Goal: Information Seeking & Learning: Learn about a topic

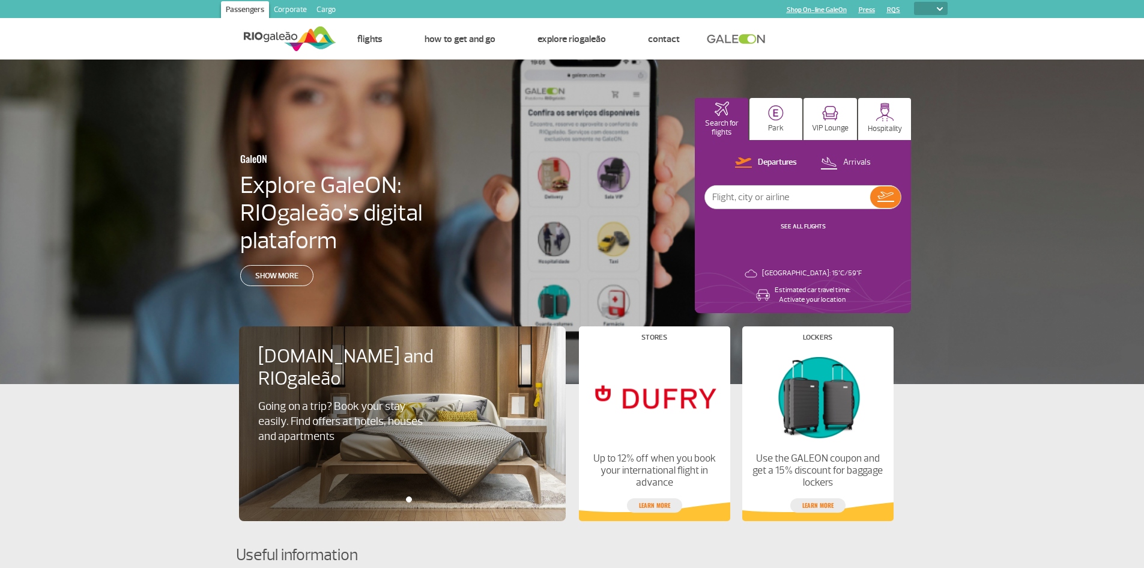
click at [894, 12] on link "RQS" at bounding box center [893, 10] width 13 height 8
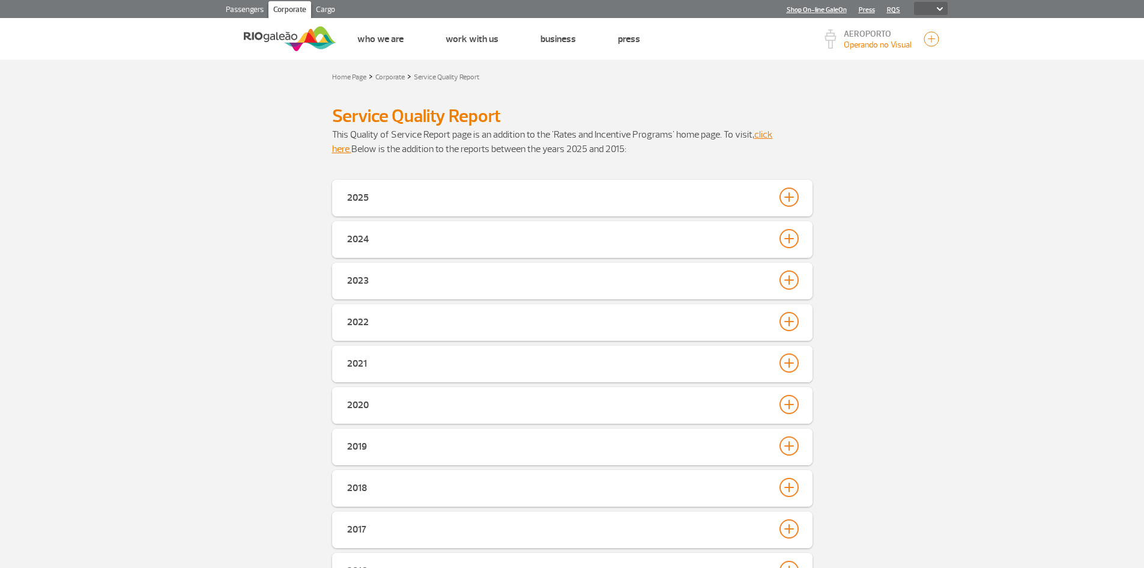
click at [935, 13] on select "PT ENG ESP" at bounding box center [931, 8] width 34 height 13
select select "en"
click at [914, 2] on select "PT ENG ESP" at bounding box center [931, 8] width 34 height 13
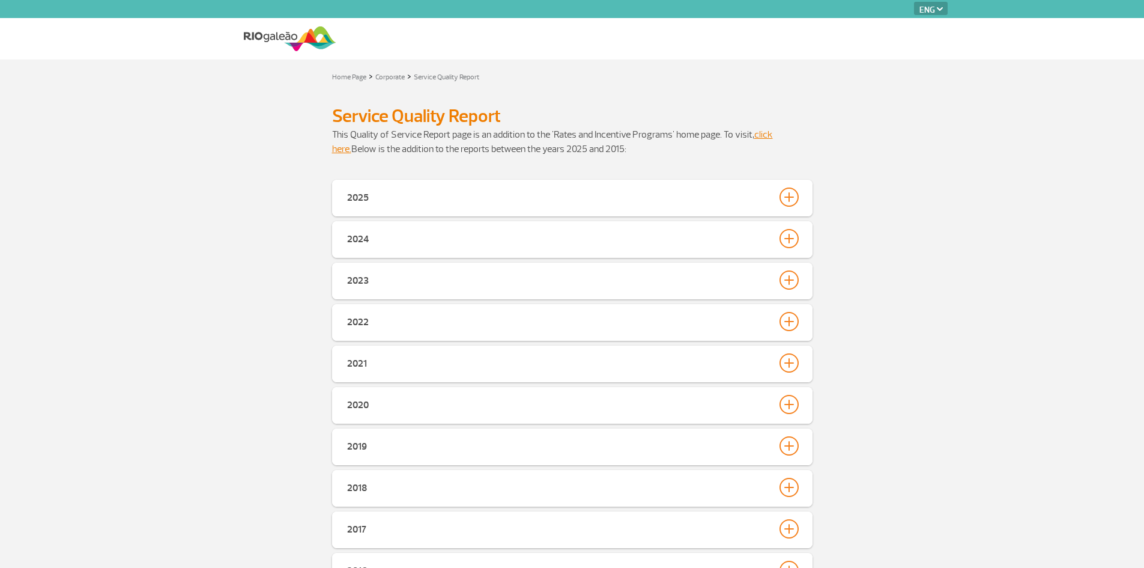
select select "en"
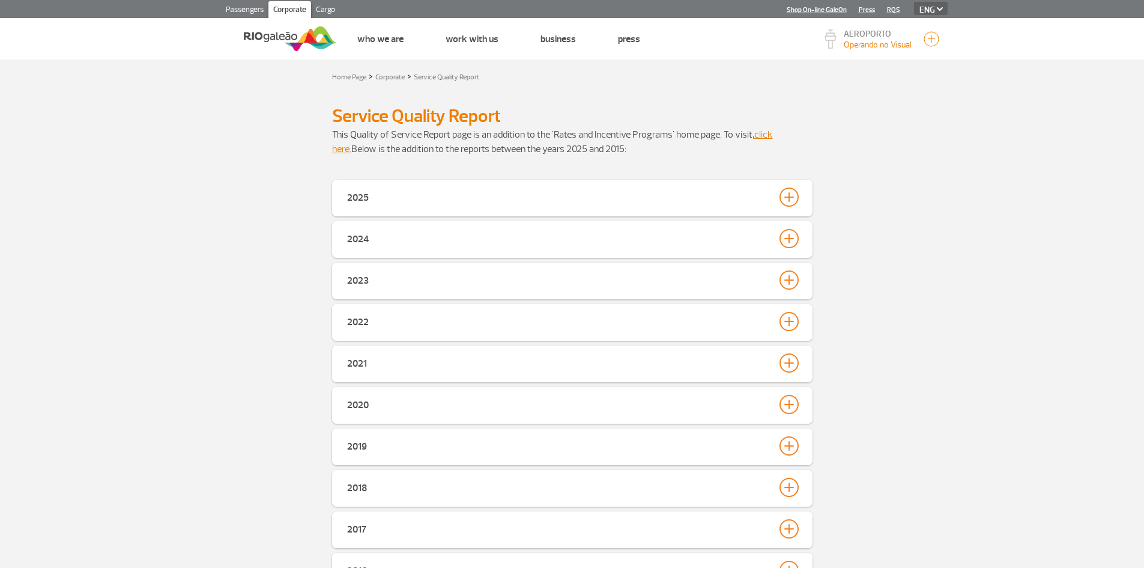
click at [255, 11] on link "Passengers" at bounding box center [244, 10] width 47 height 19
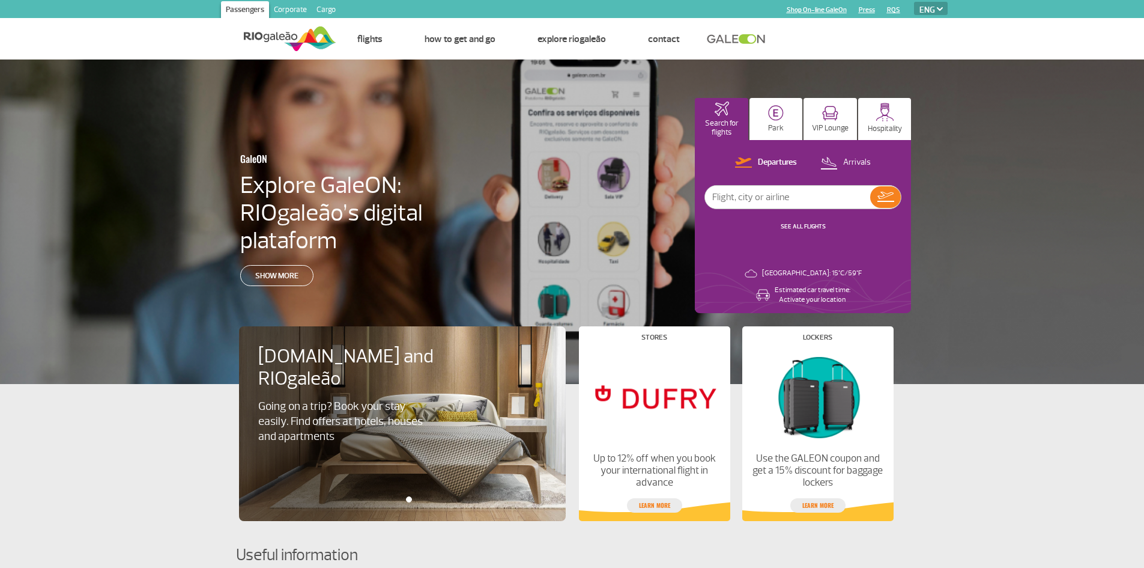
click at [221, 1] on link "Passengers" at bounding box center [245, 10] width 48 height 19
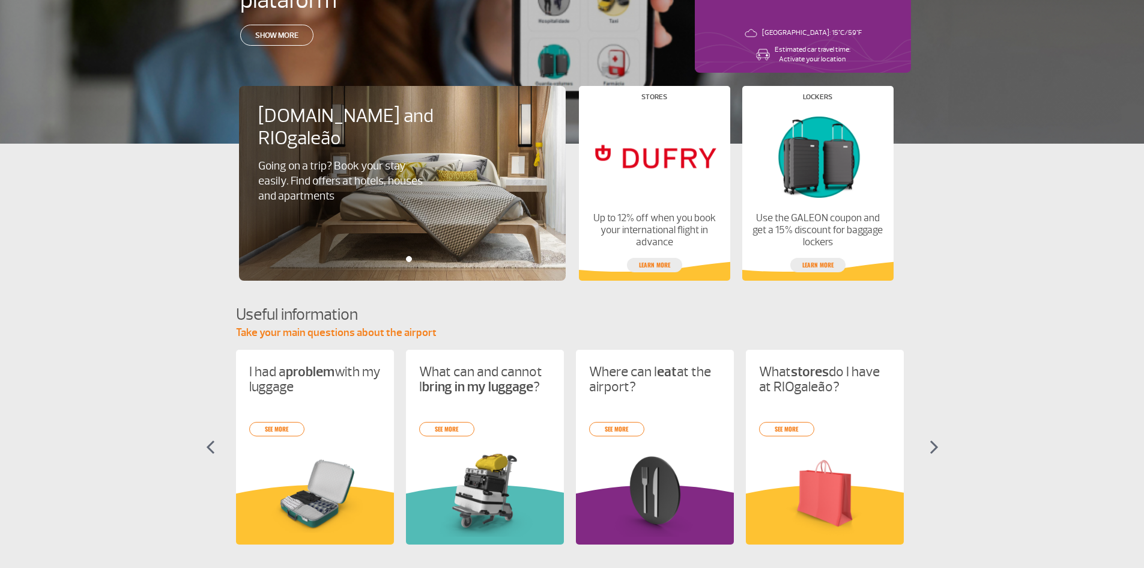
click at [934, 441] on img at bounding box center [934, 447] width 9 height 14
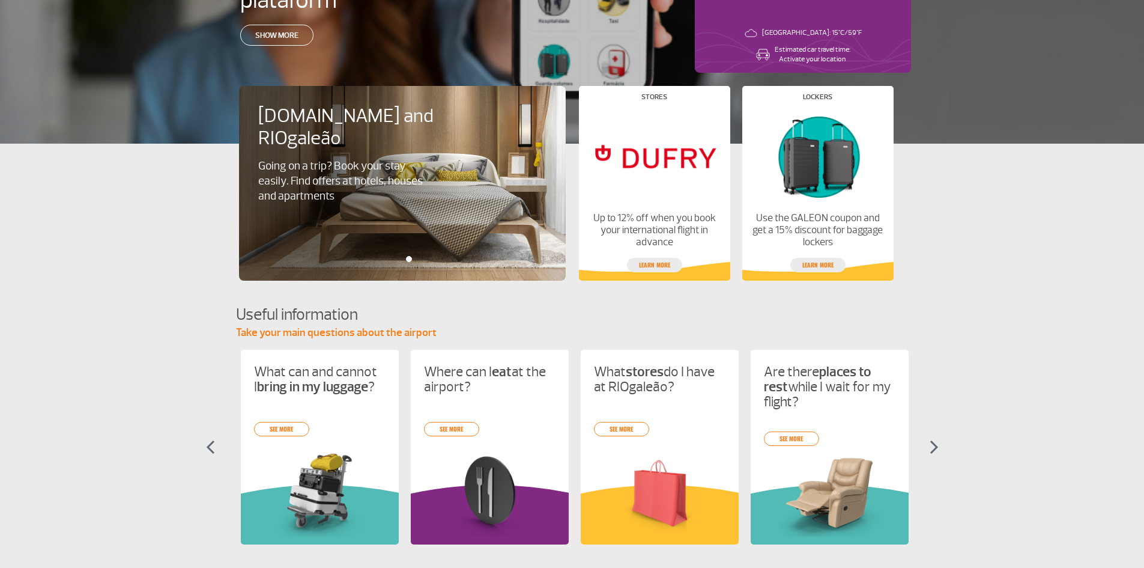
scroll to position [0, 170]
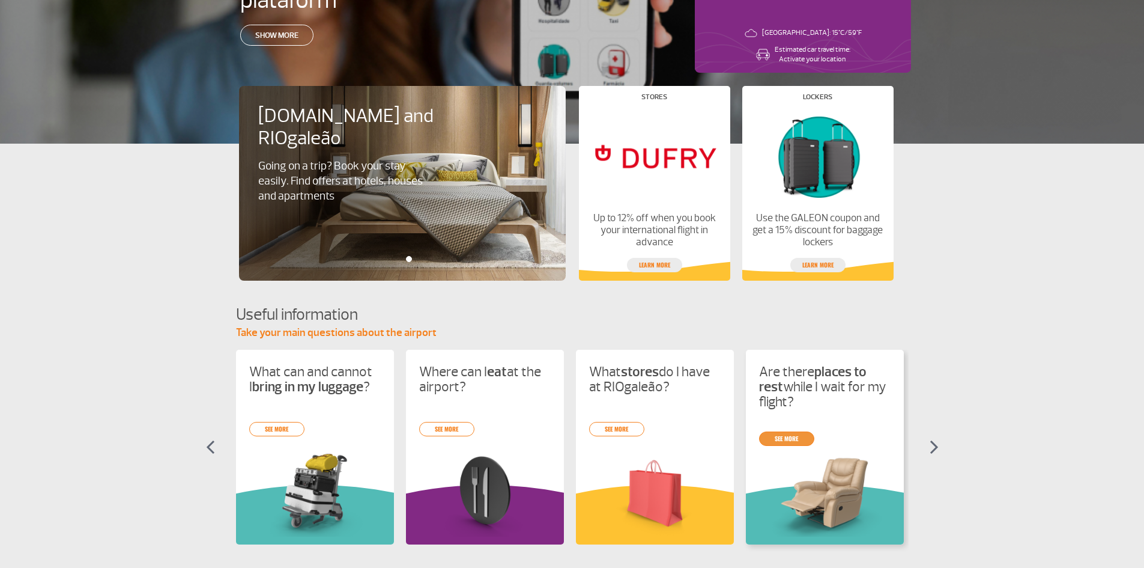
click at [798, 433] on link "see more" at bounding box center [786, 438] width 55 height 14
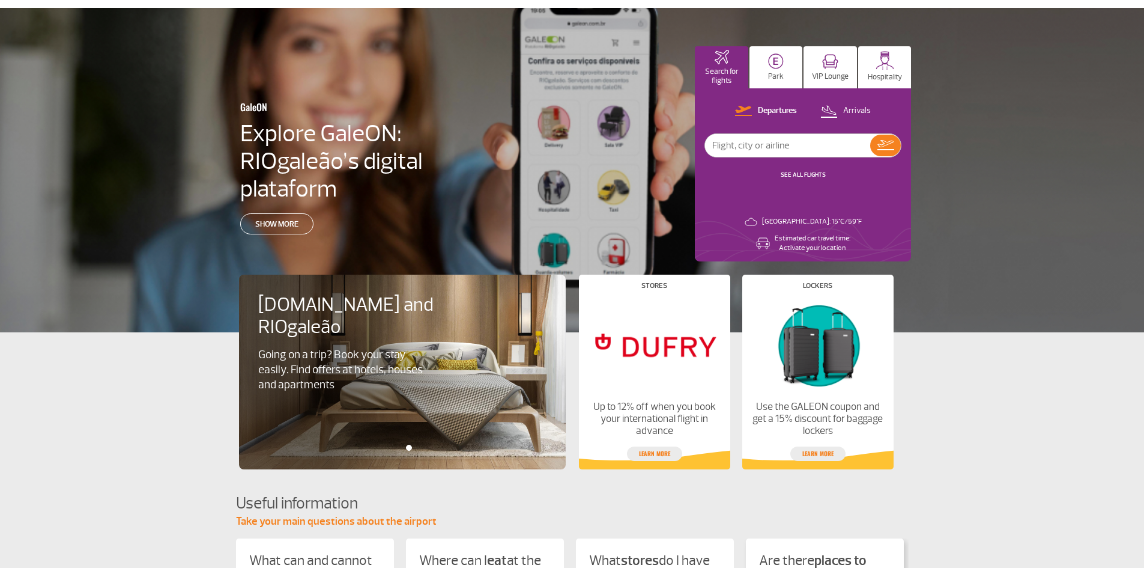
scroll to position [36, 0]
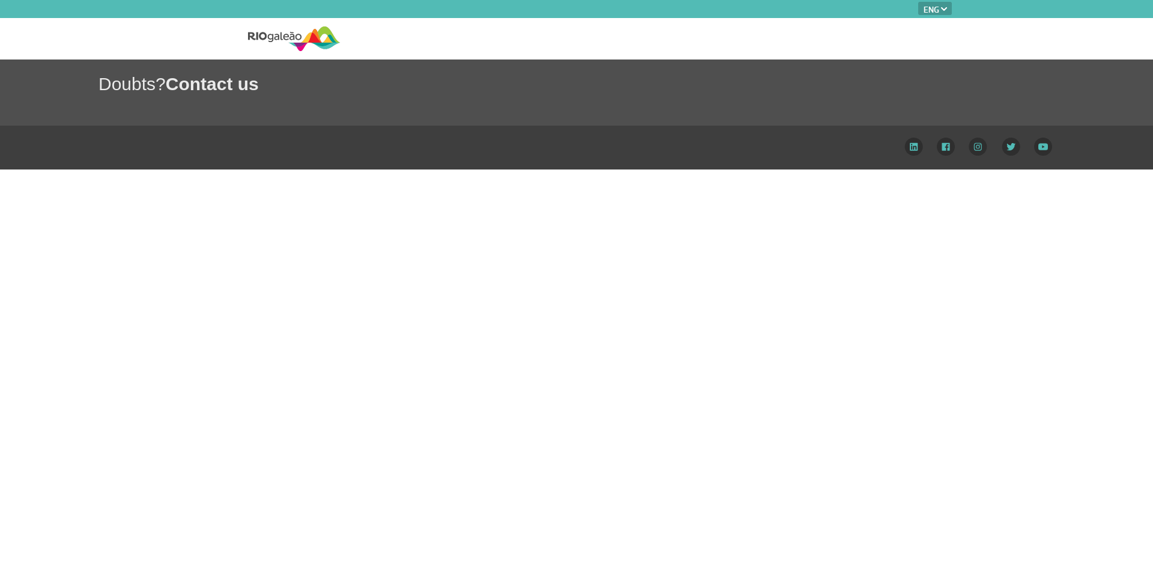
select select "en"
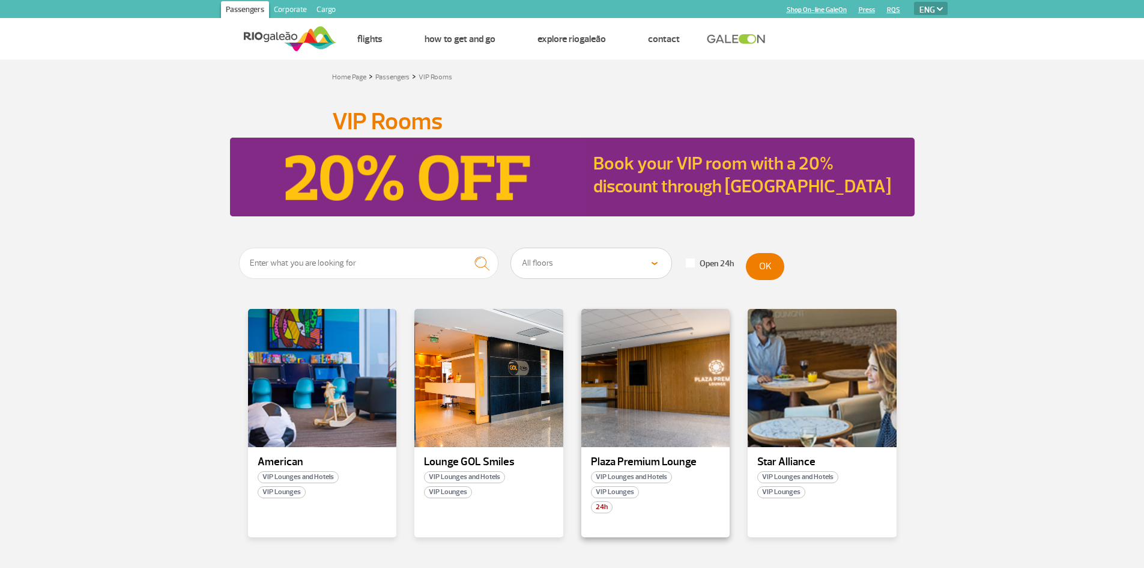
click at [636, 465] on p "Plaza Premium Lounge" at bounding box center [656, 462] width 130 height 12
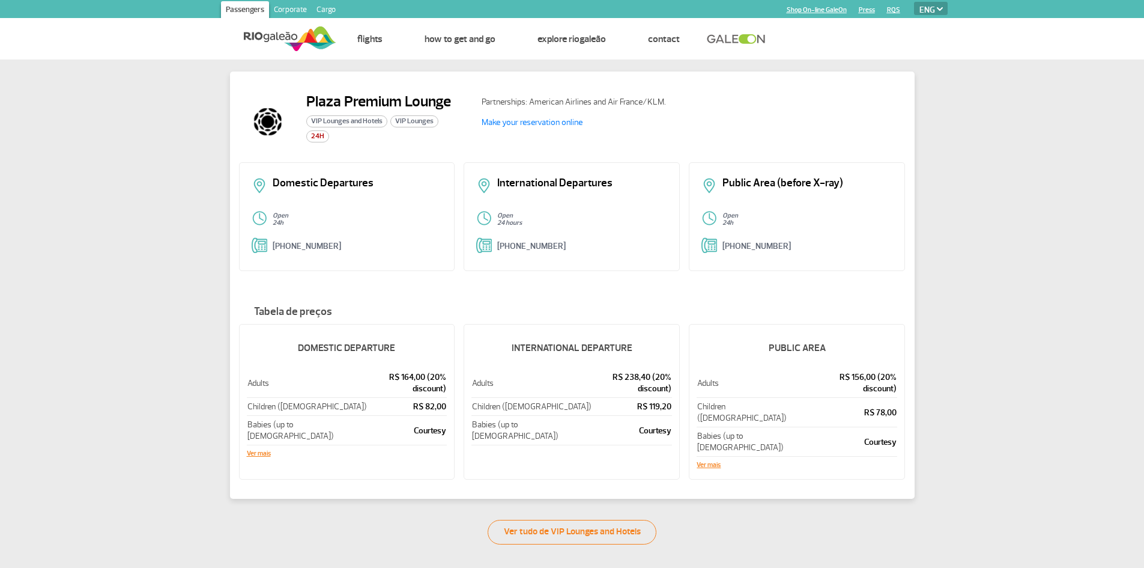
click at [293, 32] on img at bounding box center [290, 38] width 93 height 29
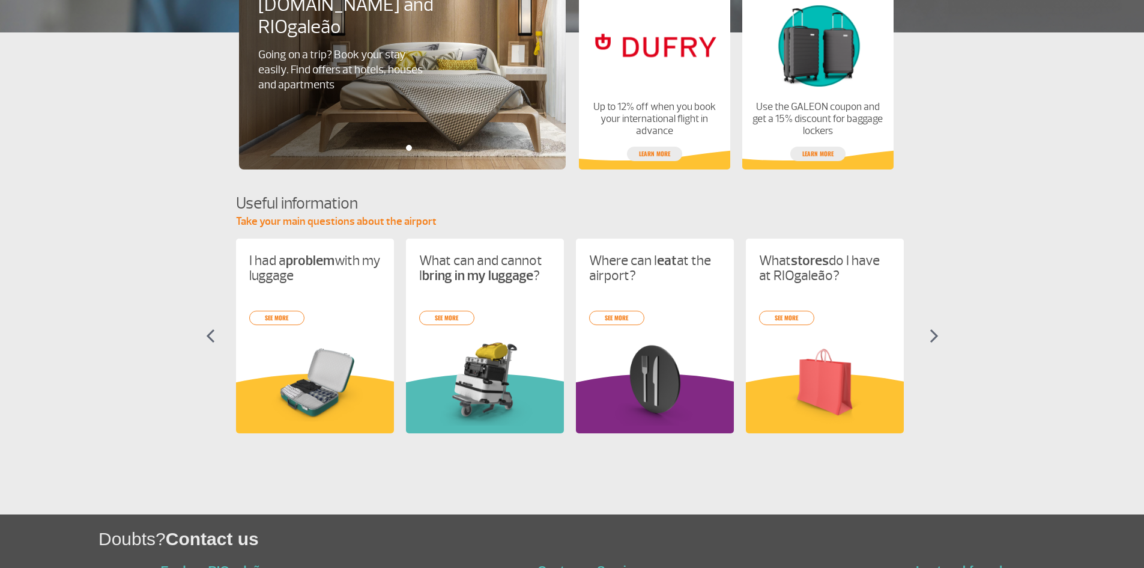
scroll to position [457, 0]
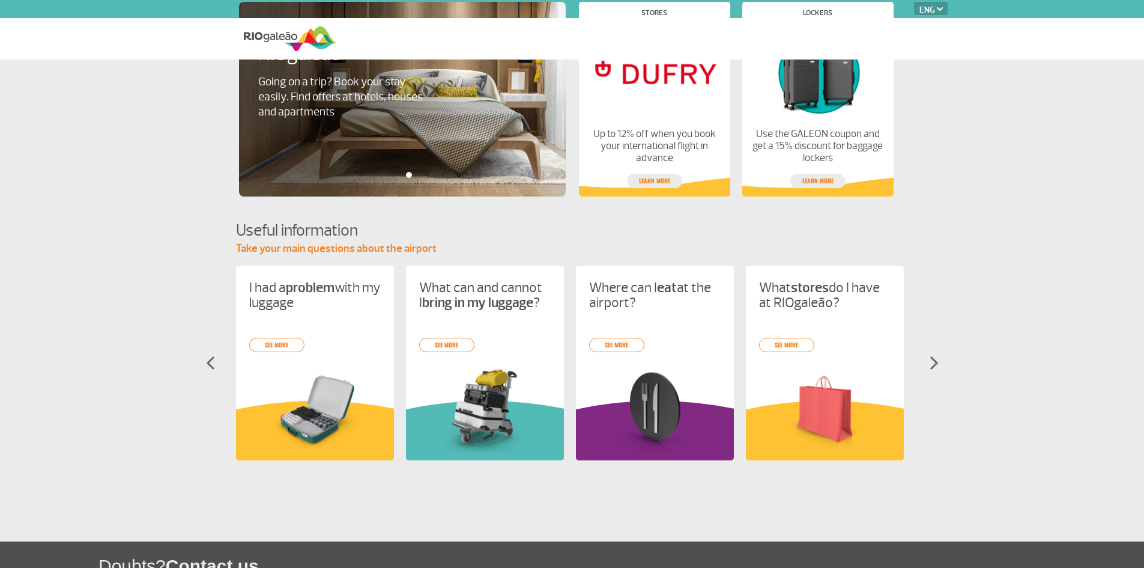
select select "en"
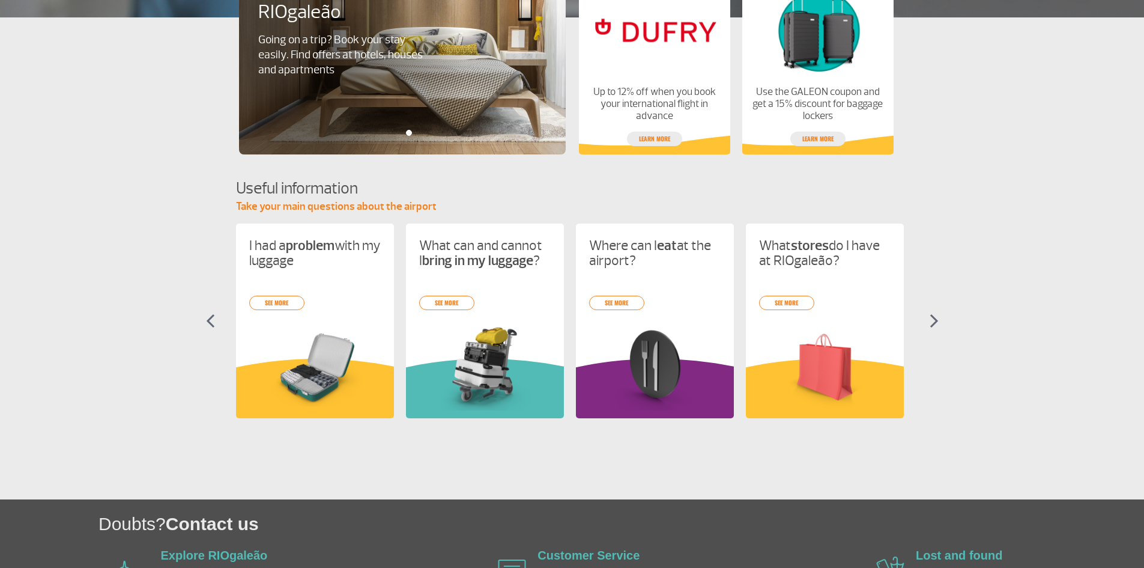
scroll to position [457, 0]
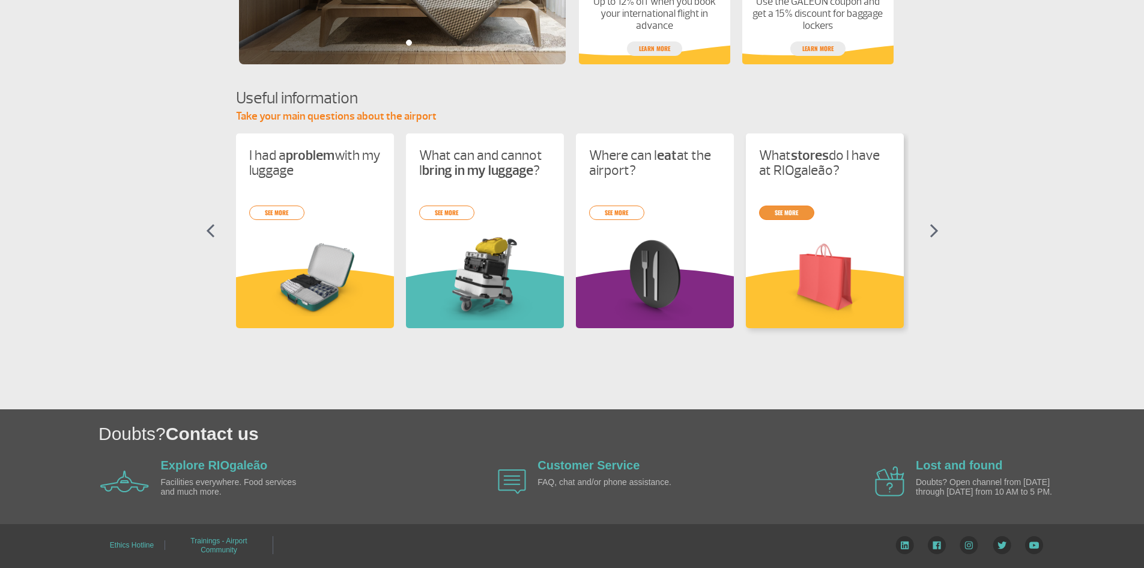
click at [810, 217] on link "see more" at bounding box center [786, 212] width 55 height 14
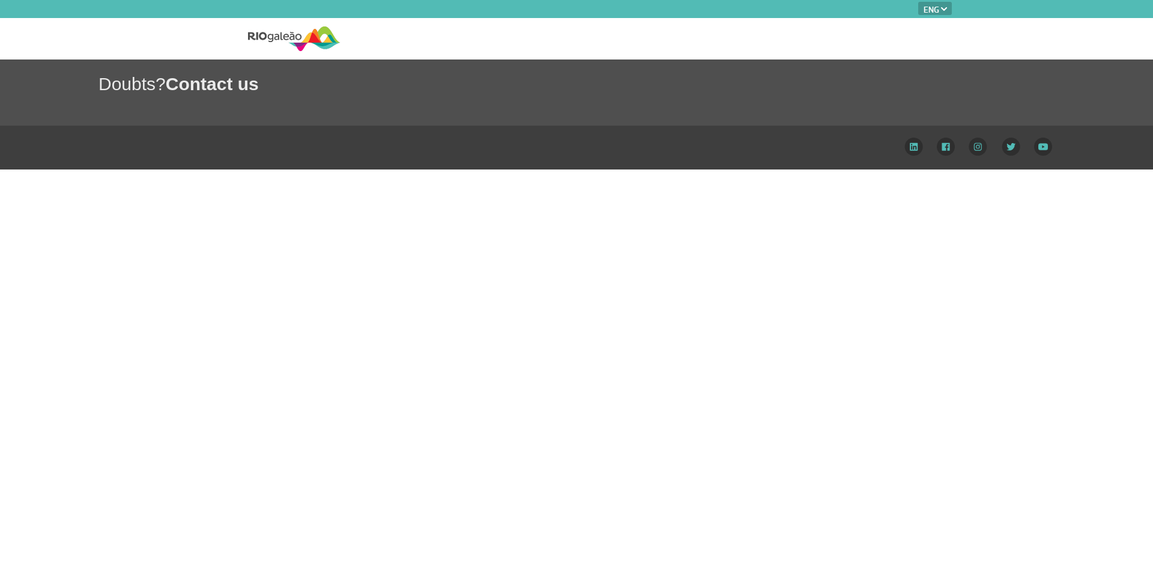
select select "en"
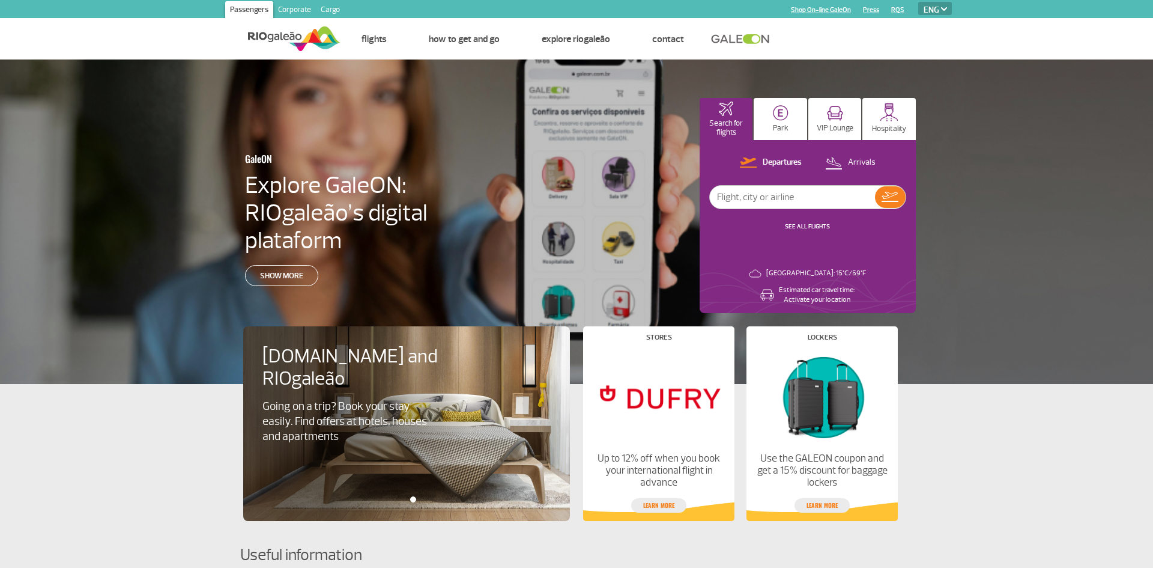
select select "en"
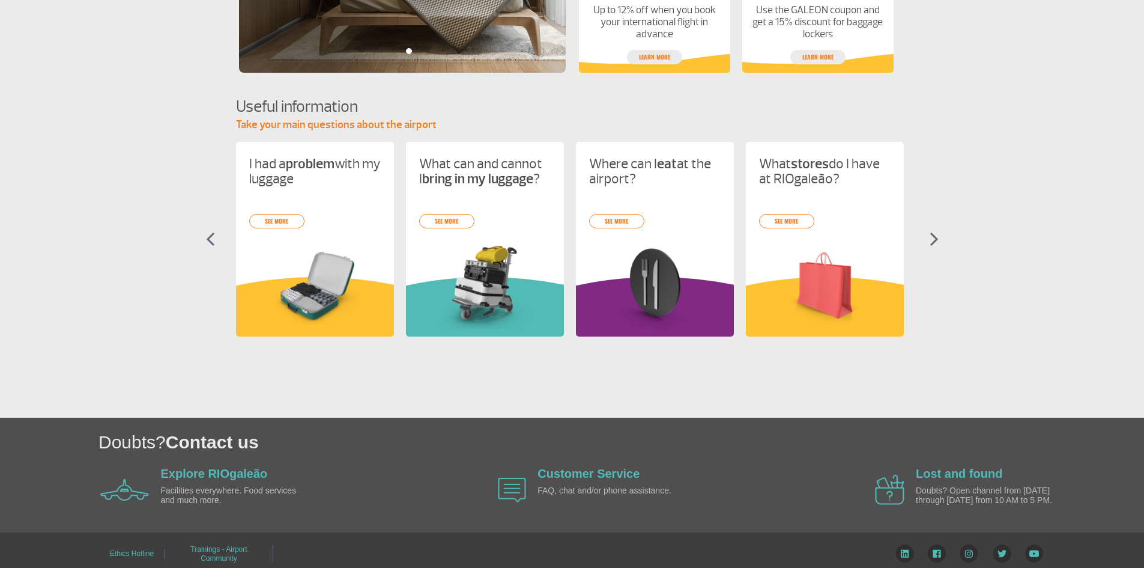
scroll to position [276, 0]
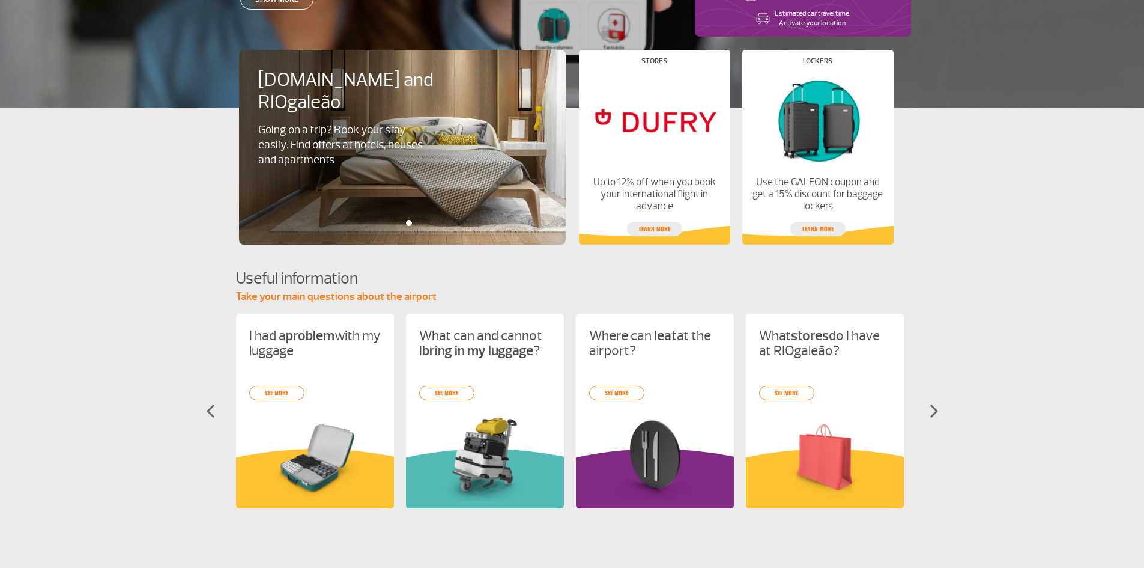
click at [924, 413] on section "Useful information Take your main questions about the airport I had a problem w…" at bounding box center [572, 398] width 1144 height 262
click at [930, 412] on img at bounding box center [934, 411] width 9 height 14
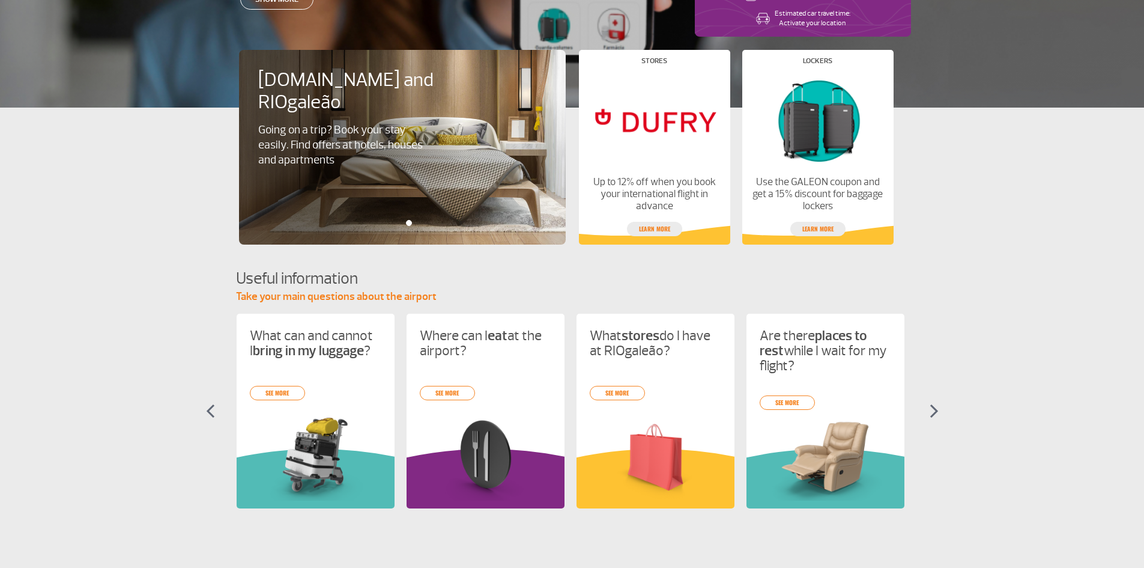
scroll to position [0, 170]
click at [836, 399] on div "Are there places to rest while I wait for my flight? see more" at bounding box center [825, 411] width 158 height 195
click at [806, 399] on div "I had a problem with my luggage see more What can and cannot I bring in my lugg…" at bounding box center [572, 422] width 673 height 216
drag, startPoint x: 0, startPoint y: 55, endPoint x: 40, endPoint y: 37, distance: 43.5
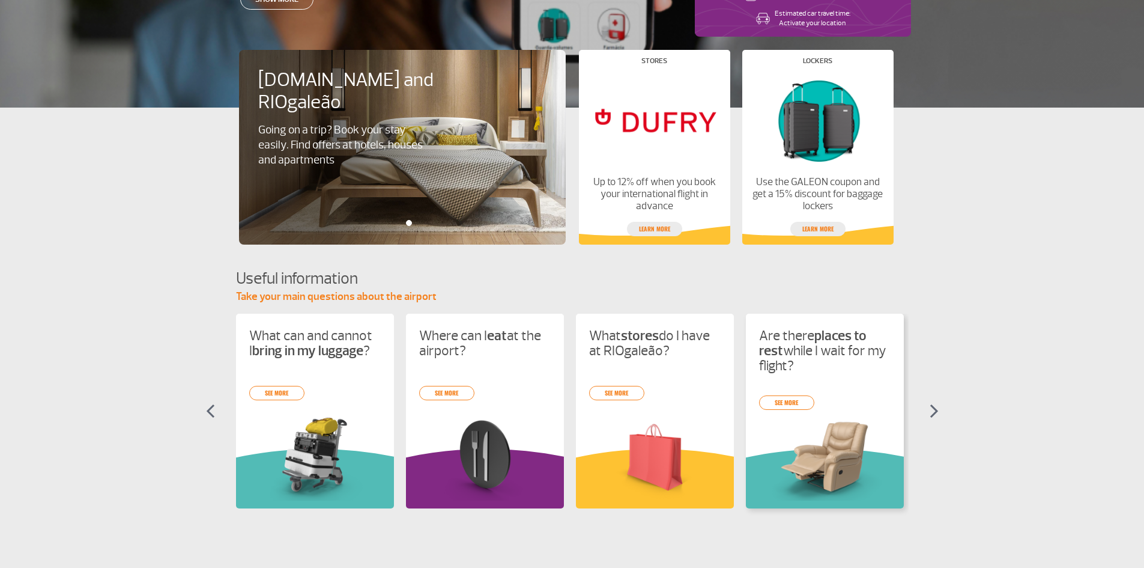
click at [797, 411] on div "Are there places to rest while I wait for my flight? see more" at bounding box center [825, 411] width 158 height 195
click at [797, 405] on link "see more" at bounding box center [786, 402] width 55 height 14
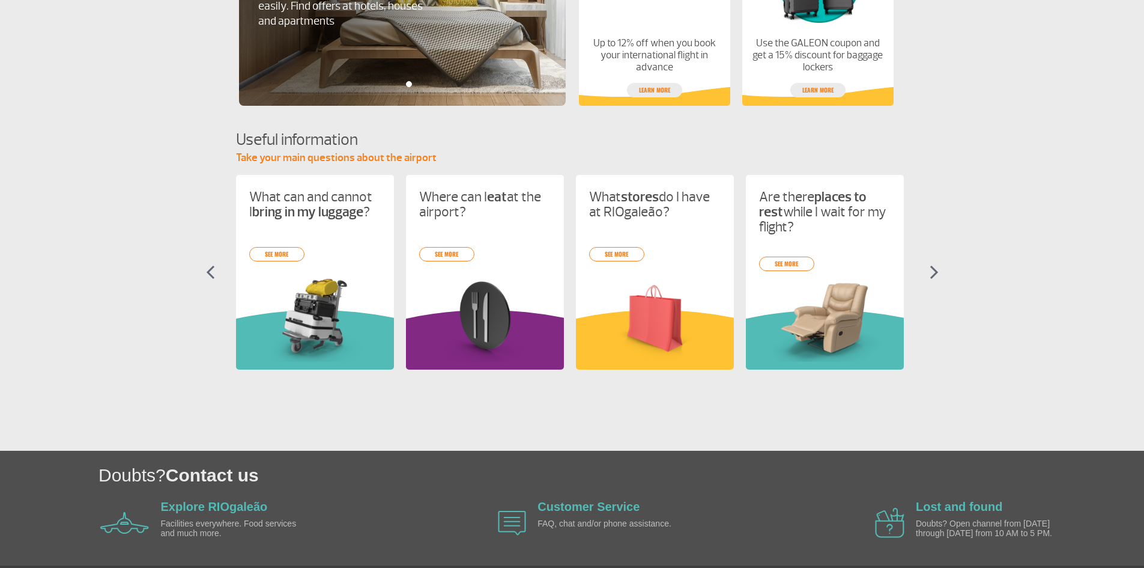
scroll to position [457, 0]
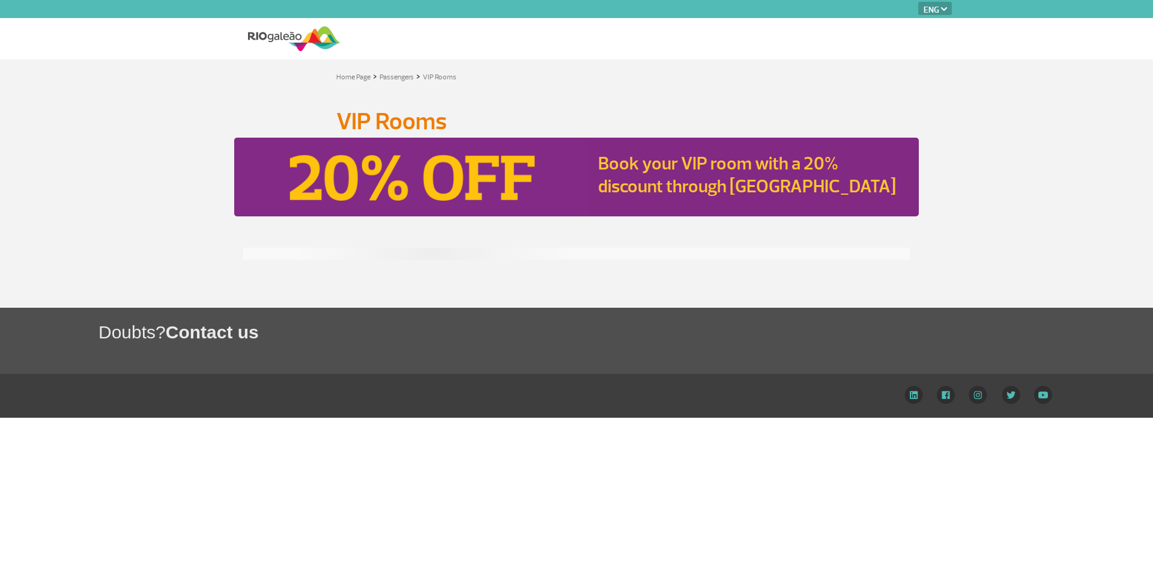
select select "en"
